Goal: Information Seeking & Learning: Learn about a topic

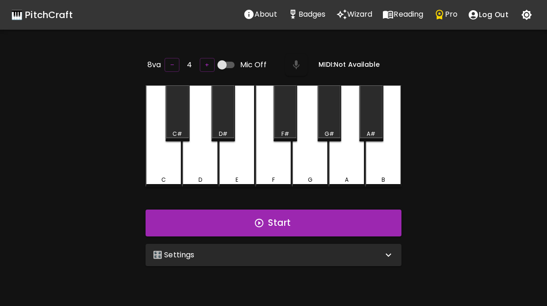
click at [286, 254] on div "🎛️ Settings" at bounding box center [268, 254] width 230 height 11
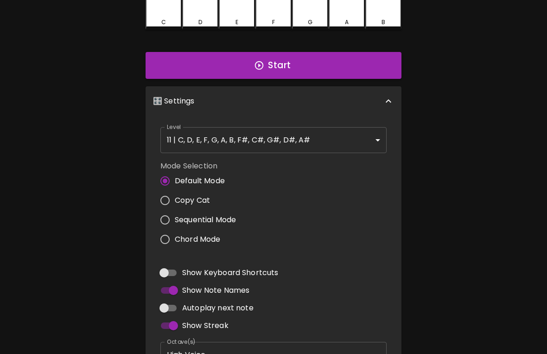
scroll to position [170, 0]
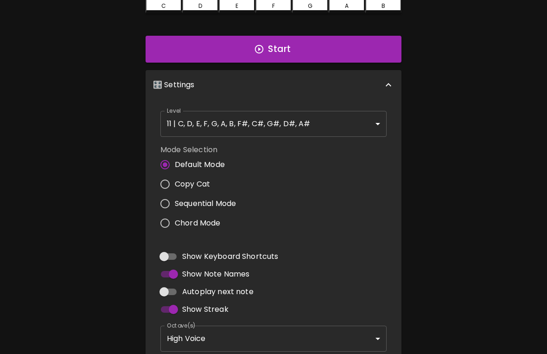
click at [331, 129] on body "🎹 PitchCraft About Badges Wizard Reading Pro Log Out 8va – 4 + Mic Off MIDI: No…" at bounding box center [273, 137] width 547 height 614
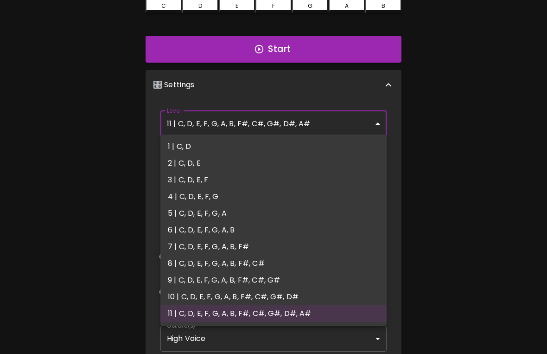
click at [218, 199] on li "4 | C, D, E, F, G" at bounding box center [273, 196] width 226 height 17
type input "7"
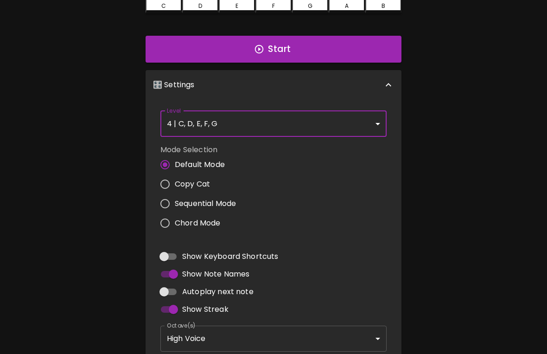
click at [166, 182] on input "Copy Cat" at bounding box center [164, 183] width 19 height 19
radio input "true"
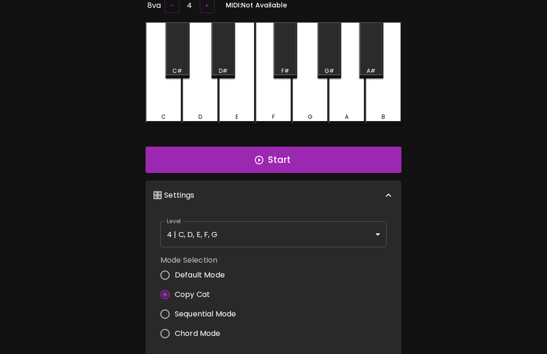
scroll to position [52, 0]
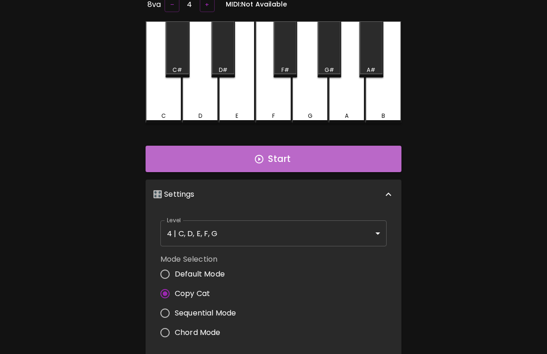
click at [319, 166] on button "Start" at bounding box center [274, 159] width 256 height 27
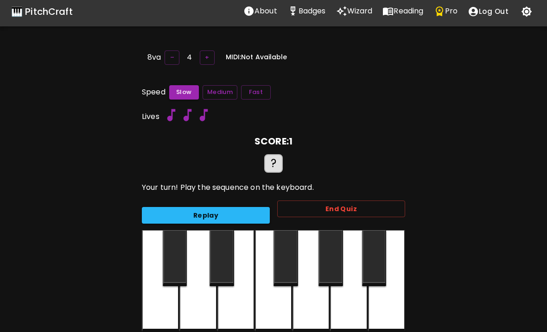
scroll to position [4, 0]
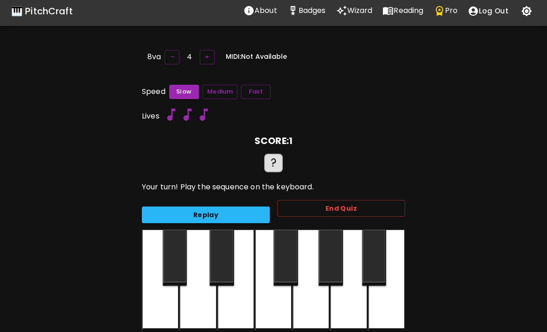
click at [236, 212] on button "Replay" at bounding box center [206, 215] width 128 height 17
click at [230, 300] on div at bounding box center [235, 281] width 37 height 102
click at [204, 305] on div at bounding box center [197, 281] width 37 height 102
click at [192, 305] on div at bounding box center [197, 281] width 37 height 102
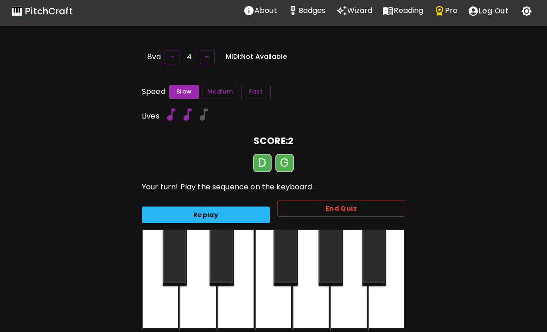
click at [312, 305] on div at bounding box center [311, 281] width 37 height 102
click at [204, 305] on div at bounding box center [197, 281] width 37 height 102
click at [294, 303] on div at bounding box center [311, 281] width 37 height 102
click at [158, 305] on div at bounding box center [160, 281] width 37 height 102
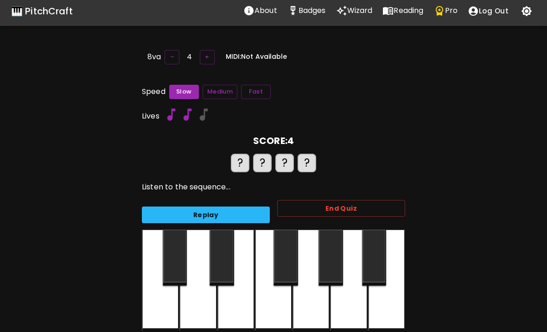
click at [223, 93] on button "Medium" at bounding box center [220, 92] width 35 height 14
click at [261, 91] on button "Fast" at bounding box center [256, 92] width 30 height 14
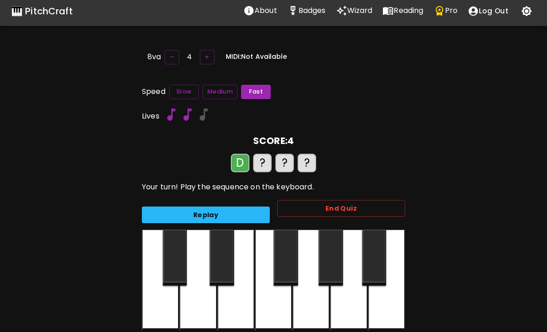
click at [191, 305] on div at bounding box center [197, 281] width 37 height 102
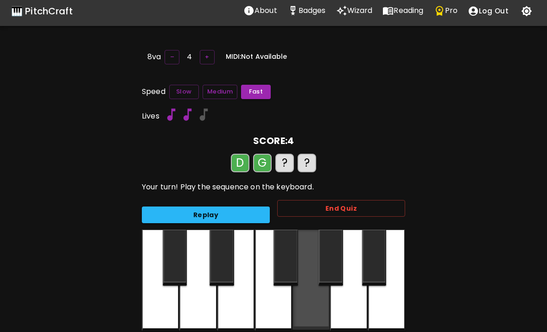
click at [321, 305] on div at bounding box center [311, 280] width 37 height 100
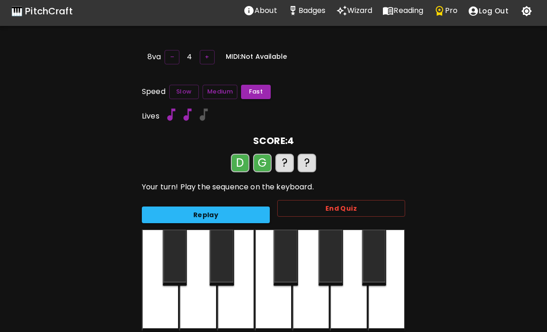
click at [156, 305] on div at bounding box center [160, 281] width 37 height 102
click at [235, 305] on div at bounding box center [235, 281] width 37 height 102
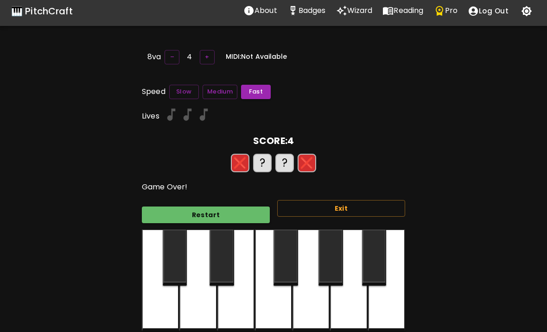
click at [282, 305] on div at bounding box center [273, 281] width 37 height 102
click at [238, 211] on button "Restart" at bounding box center [206, 215] width 128 height 17
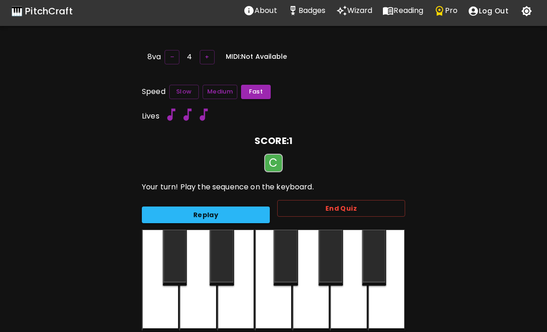
click at [159, 305] on div at bounding box center [160, 281] width 37 height 102
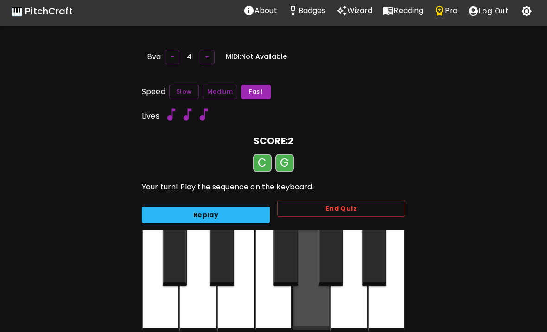
click at [318, 305] on div at bounding box center [311, 280] width 37 height 100
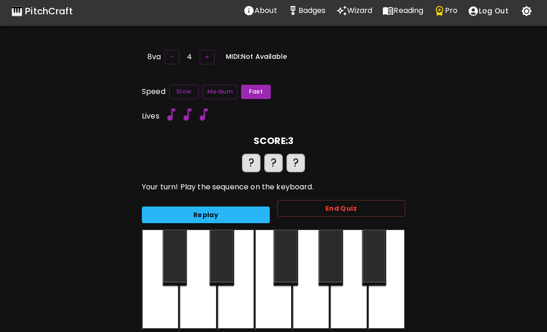
click at [164, 305] on div at bounding box center [160, 281] width 37 height 102
click at [312, 305] on div at bounding box center [311, 281] width 37 height 102
click at [316, 305] on div at bounding box center [311, 281] width 37 height 102
click at [313, 305] on div at bounding box center [311, 281] width 37 height 102
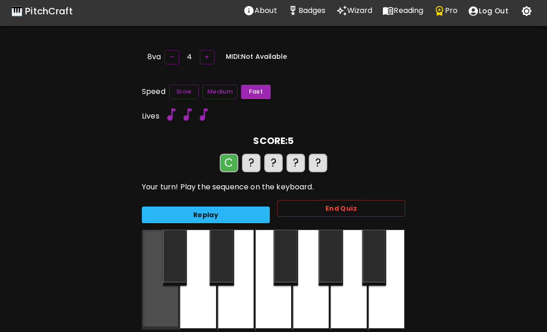
click at [318, 305] on div at bounding box center [311, 281] width 37 height 102
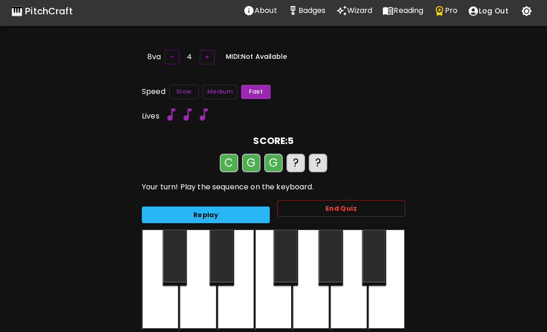
click at [318, 303] on div at bounding box center [311, 281] width 37 height 102
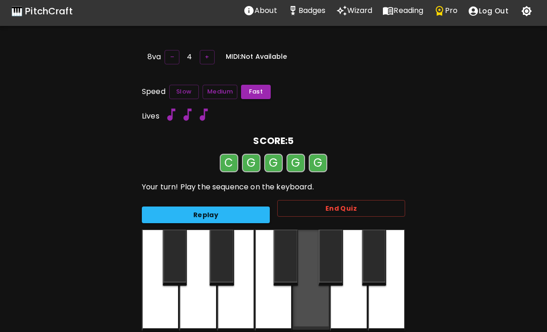
click at [311, 305] on div at bounding box center [311, 280] width 37 height 100
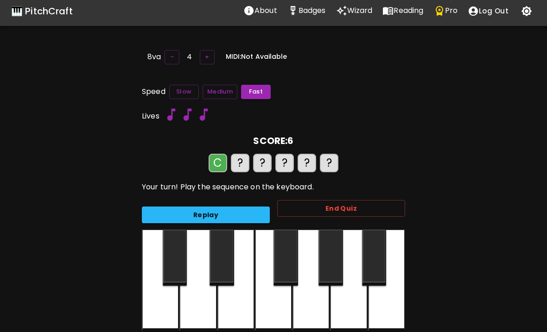
click at [319, 305] on div at bounding box center [311, 281] width 37 height 102
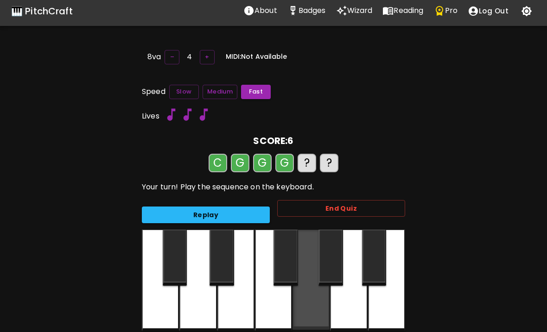
click at [311, 305] on div at bounding box center [311, 280] width 37 height 100
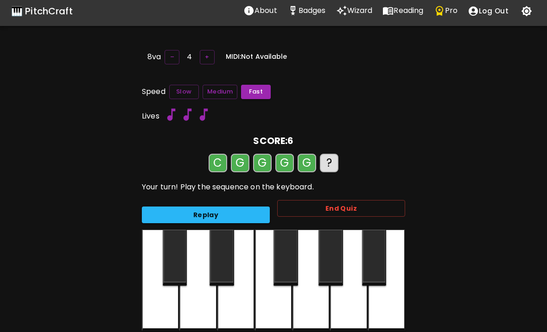
click at [316, 299] on div at bounding box center [311, 281] width 37 height 102
click at [167, 305] on div at bounding box center [160, 281] width 37 height 102
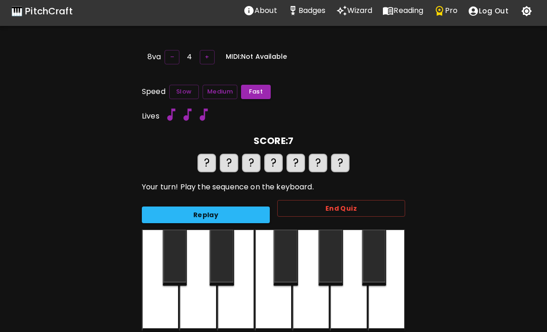
click at [319, 305] on div at bounding box center [311, 281] width 37 height 102
click at [315, 305] on div at bounding box center [311, 281] width 37 height 102
click at [319, 305] on div at bounding box center [311, 281] width 37 height 102
click at [317, 305] on div at bounding box center [311, 281] width 37 height 102
click at [318, 305] on div at bounding box center [311, 281] width 37 height 102
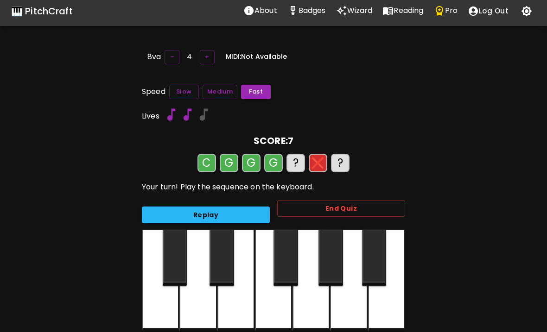
click at [319, 305] on div at bounding box center [311, 281] width 37 height 102
click at [154, 305] on div at bounding box center [160, 281] width 37 height 102
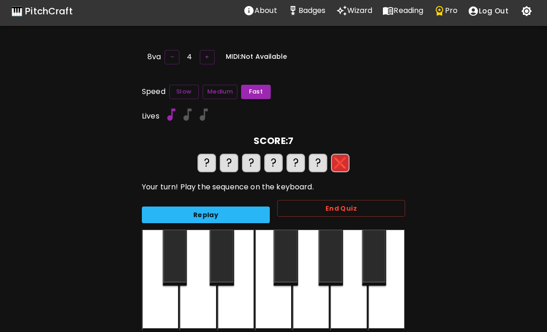
click at [201, 305] on div at bounding box center [197, 281] width 37 height 102
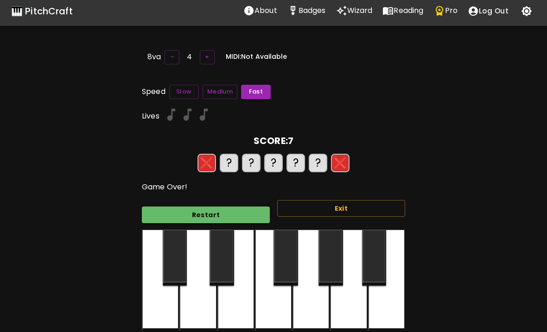
click at [244, 305] on div at bounding box center [235, 281] width 37 height 102
click at [234, 219] on button "Restart" at bounding box center [206, 215] width 128 height 17
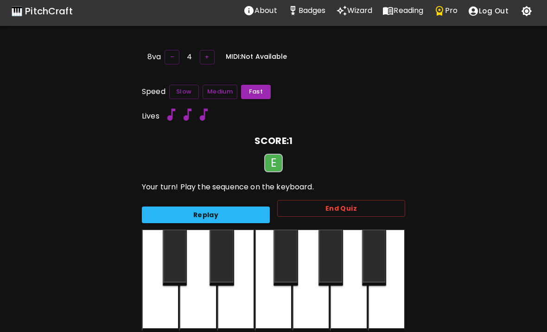
click at [242, 303] on div at bounding box center [235, 281] width 37 height 102
click at [287, 305] on div at bounding box center [273, 281] width 37 height 102
click at [235, 305] on div at bounding box center [235, 281] width 37 height 102
click at [198, 305] on div at bounding box center [197, 281] width 37 height 102
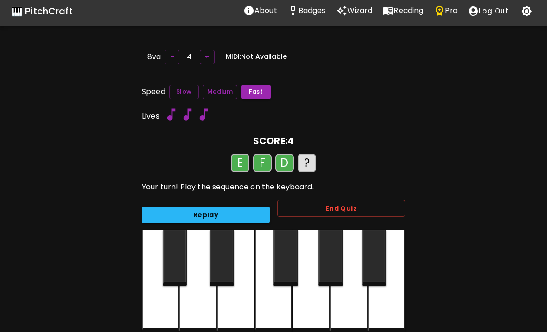
click at [201, 305] on div at bounding box center [197, 281] width 37 height 102
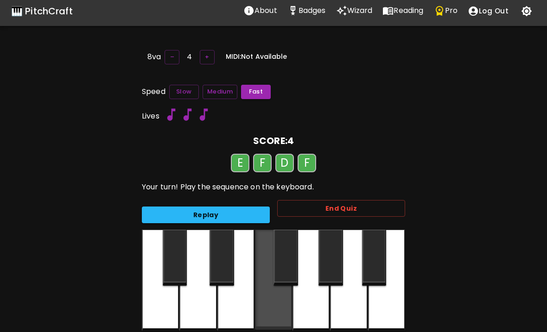
click at [276, 305] on div at bounding box center [273, 280] width 37 height 100
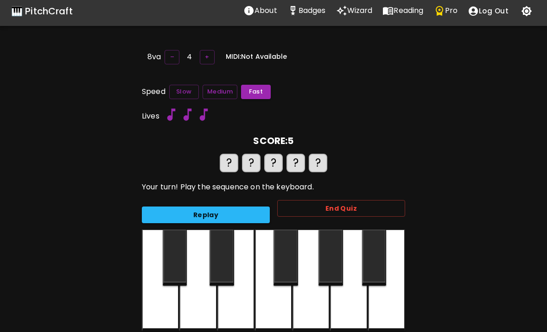
click at [243, 211] on button "Replay" at bounding box center [206, 215] width 128 height 17
click at [242, 305] on div at bounding box center [235, 281] width 37 height 102
click at [234, 210] on button "Replay" at bounding box center [206, 215] width 128 height 17
click at [238, 218] on button "Replay" at bounding box center [206, 215] width 128 height 17
click at [288, 305] on div at bounding box center [273, 281] width 37 height 102
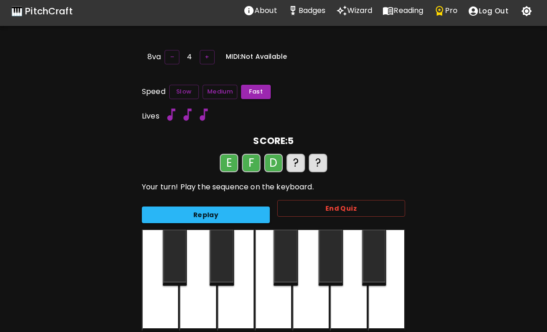
click at [198, 305] on div at bounding box center [197, 281] width 37 height 102
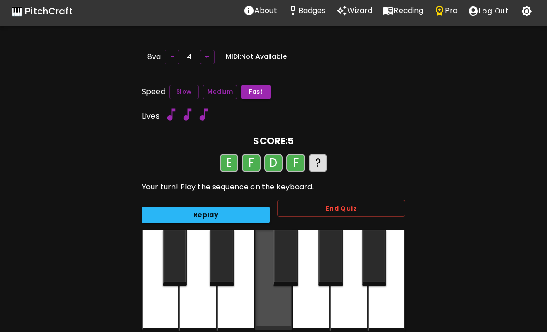
click at [276, 305] on div at bounding box center [273, 280] width 37 height 100
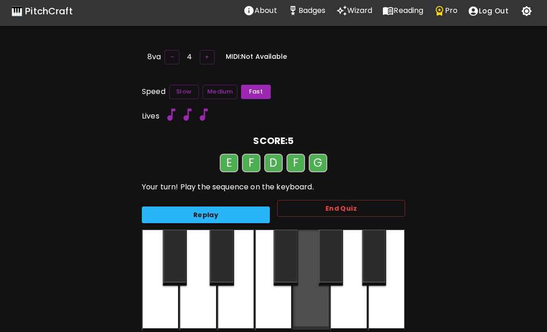
click at [314, 305] on div at bounding box center [311, 280] width 37 height 100
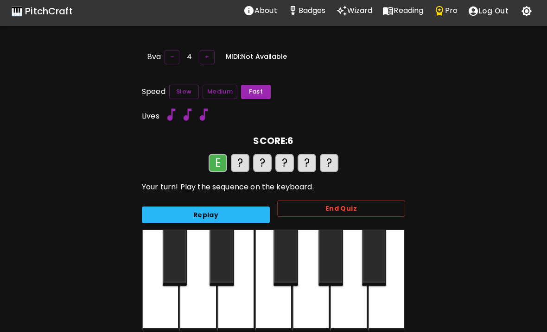
click at [235, 305] on div at bounding box center [235, 281] width 37 height 102
click at [277, 305] on div at bounding box center [273, 281] width 37 height 102
click at [191, 305] on div at bounding box center [197, 281] width 37 height 102
click at [319, 305] on div at bounding box center [311, 281] width 37 height 102
click at [276, 305] on div at bounding box center [273, 281] width 37 height 102
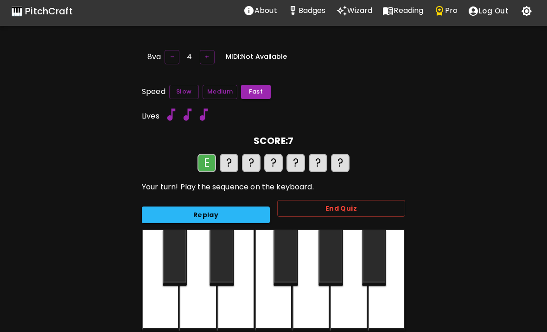
click at [279, 305] on div at bounding box center [273, 281] width 37 height 102
click at [198, 305] on div at bounding box center [197, 281] width 37 height 102
click at [280, 305] on div at bounding box center [273, 281] width 37 height 102
click at [322, 305] on div at bounding box center [311, 281] width 37 height 102
click at [157, 305] on div at bounding box center [160, 281] width 37 height 102
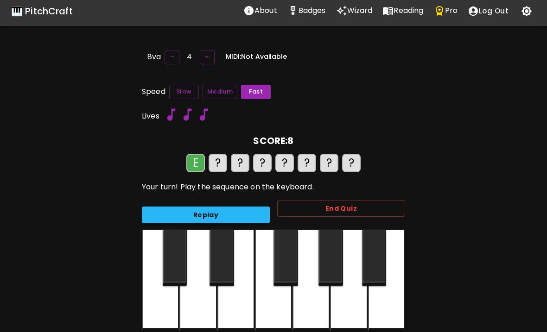
click at [241, 305] on div at bounding box center [235, 281] width 37 height 102
click at [276, 305] on div at bounding box center [273, 281] width 37 height 102
click at [238, 210] on button "Replay" at bounding box center [206, 215] width 128 height 17
click at [241, 212] on button "Replay" at bounding box center [206, 215] width 128 height 17
click at [195, 305] on div at bounding box center [197, 281] width 37 height 102
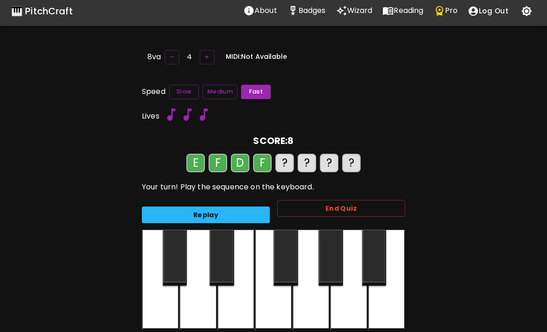
click at [270, 305] on div at bounding box center [273, 281] width 37 height 102
click at [314, 305] on div at bounding box center [311, 281] width 37 height 102
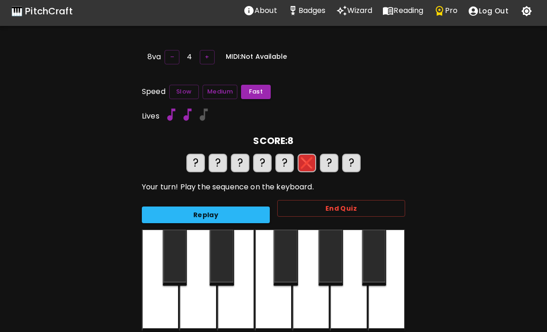
click at [161, 305] on div at bounding box center [160, 281] width 37 height 102
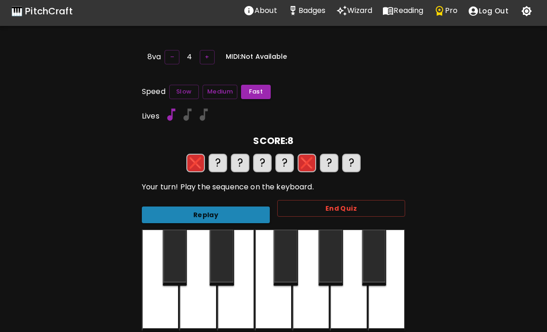
click at [234, 216] on button "Replay" at bounding box center [206, 215] width 128 height 17
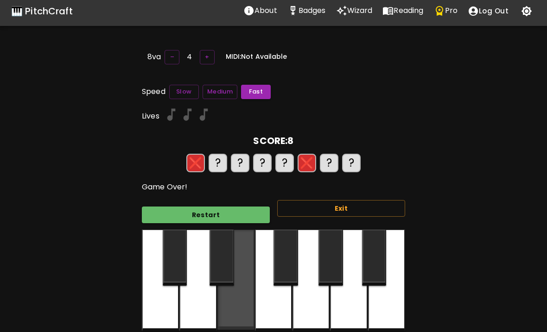
click at [221, 303] on div at bounding box center [235, 280] width 37 height 100
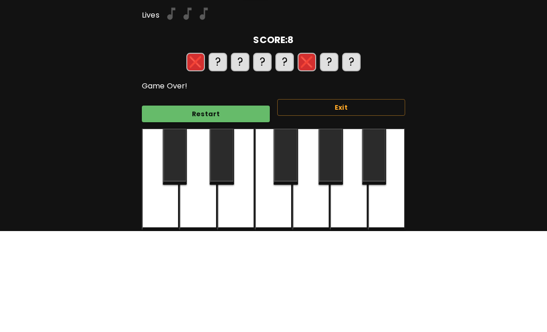
scroll to position [104, 0]
